Goal: Navigation & Orientation: Find specific page/section

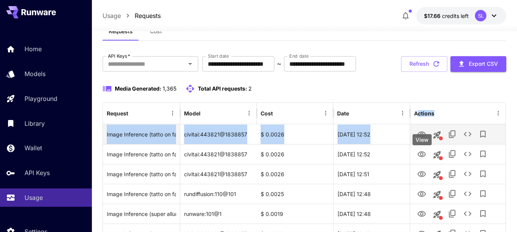
click at [420, 139] on icon "View" at bounding box center [421, 134] width 9 height 9
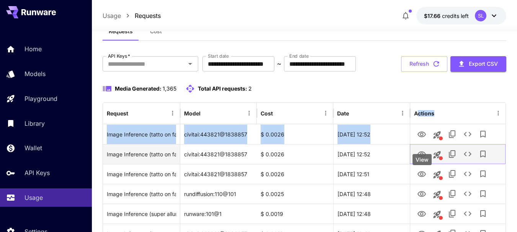
click at [420, 159] on icon "View" at bounding box center [421, 154] width 9 height 9
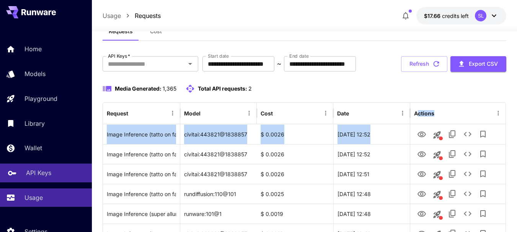
click at [47, 178] on link "API Keys" at bounding box center [46, 173] width 92 height 19
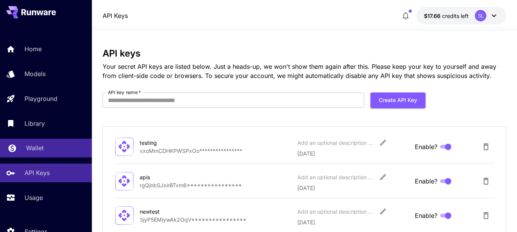
click at [46, 143] on div "Wallet" at bounding box center [56, 147] width 60 height 9
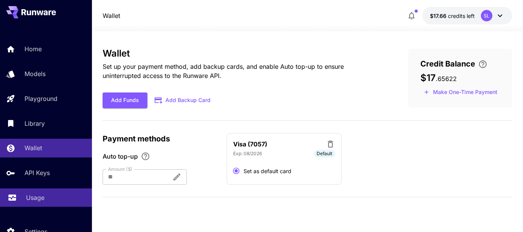
click at [58, 203] on link "Usage" at bounding box center [46, 198] width 92 height 19
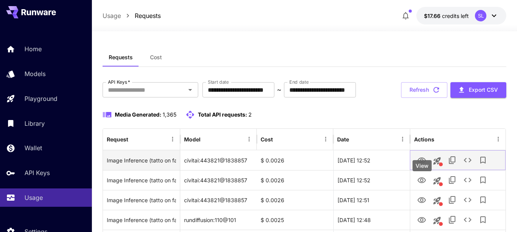
click at [423, 165] on icon "View" at bounding box center [421, 160] width 9 height 9
click at [423, 170] on div at bounding box center [458, 161] width 88 height 20
click at [425, 165] on link "View" at bounding box center [421, 160] width 9 height 10
